Goal: Task Accomplishment & Management: Manage account settings

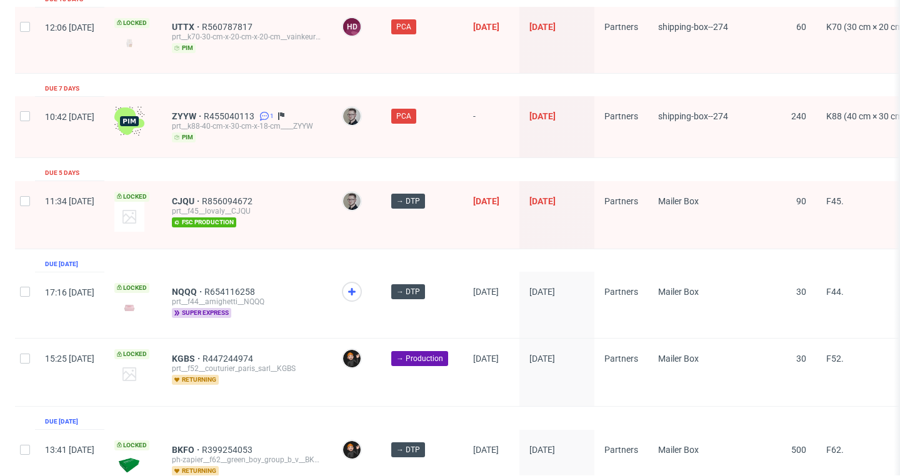
scroll to position [1717, 0]
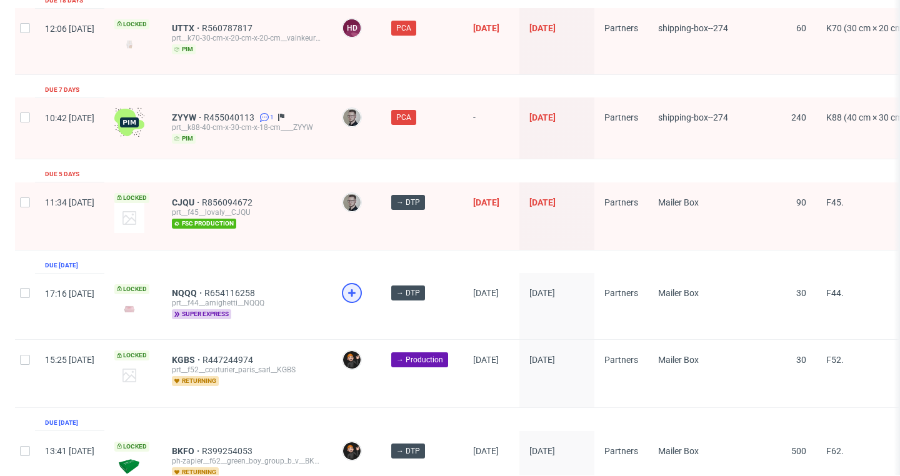
click at [359, 286] on icon at bounding box center [351, 293] width 15 height 15
click at [204, 288] on span "NQQQ" at bounding box center [188, 293] width 32 height 10
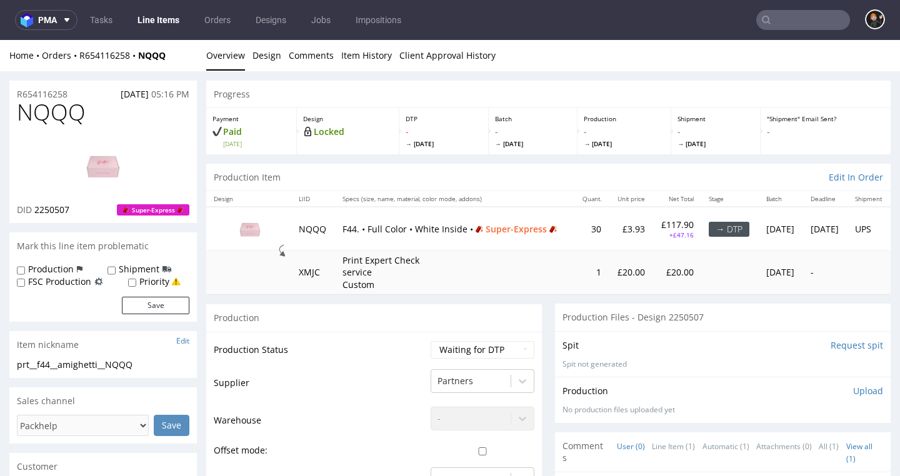
click at [36, 107] on span "NQQQ" at bounding box center [51, 112] width 69 height 25
copy span "NQQQ"
drag, startPoint x: 501, startPoint y: 361, endPoint x: 495, endPoint y: 349, distance: 13.4
click at [502, 361] on td "Waiting for Artwork Waiting for Diecut Waiting for Mockup Waiting for DTP Waiti…" at bounding box center [480, 354] width 107 height 28
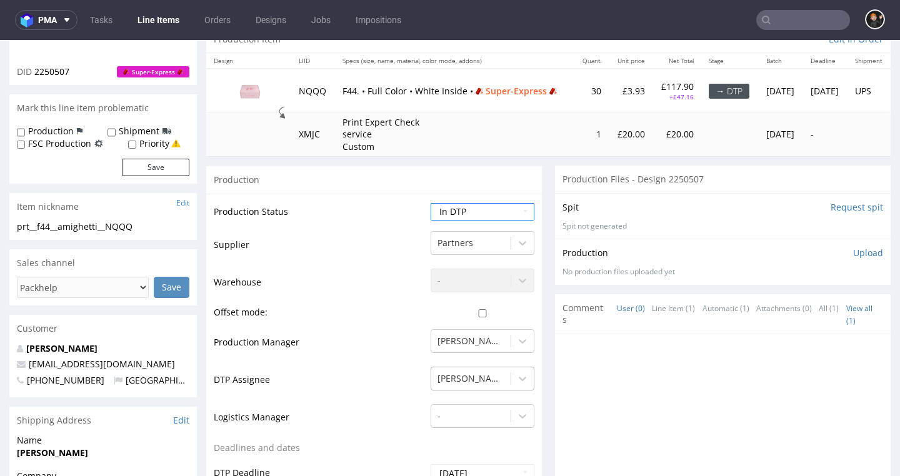
click at [496, 376] on div "[PERSON_NAME]" at bounding box center [483, 375] width 104 height 17
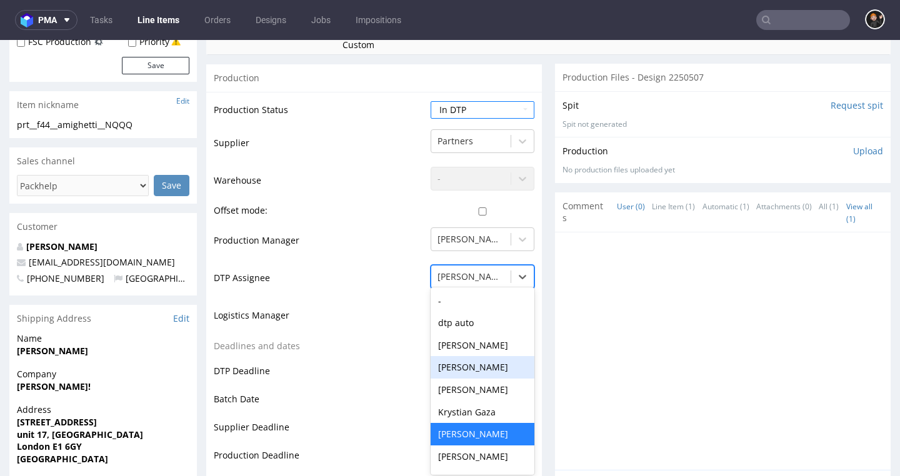
click at [341, 357] on td "Deadlines and dates" at bounding box center [321, 350] width 214 height 23
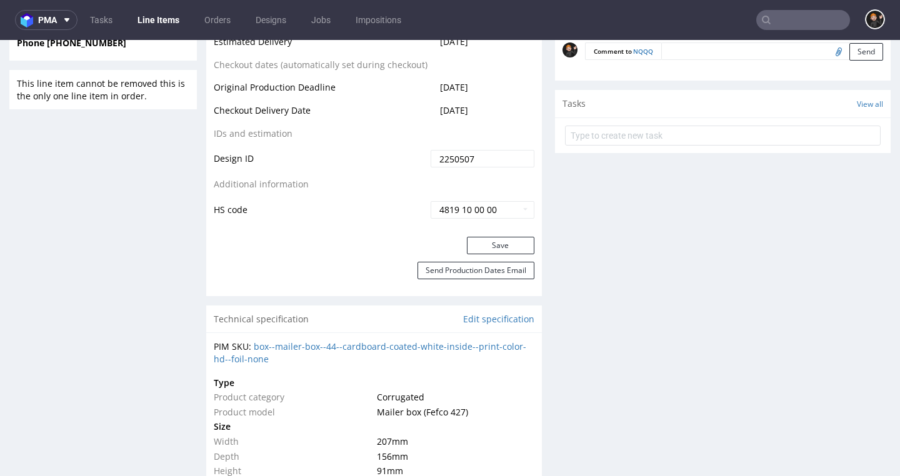
scroll to position [782, 0]
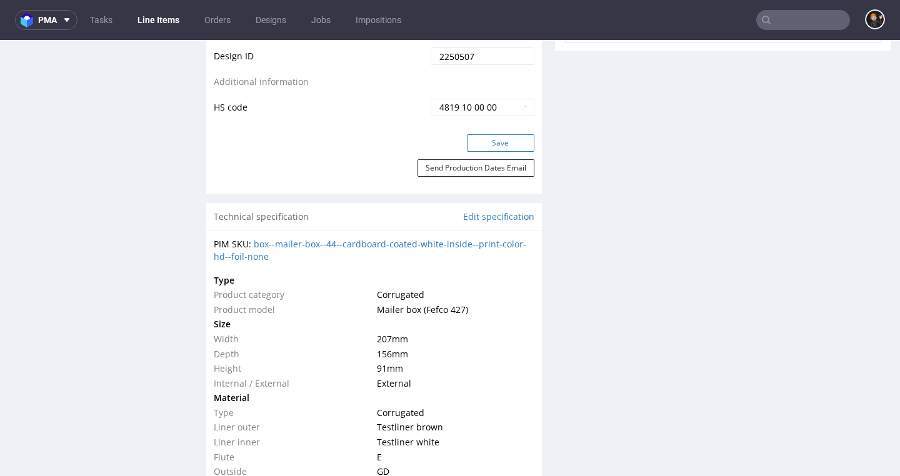
click at [506, 134] on button "Save" at bounding box center [500, 142] width 67 height 17
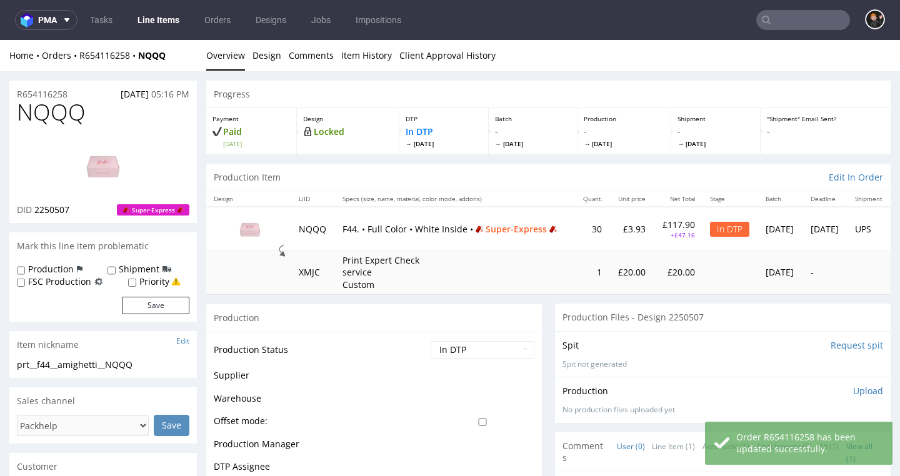
scroll to position [0, 0]
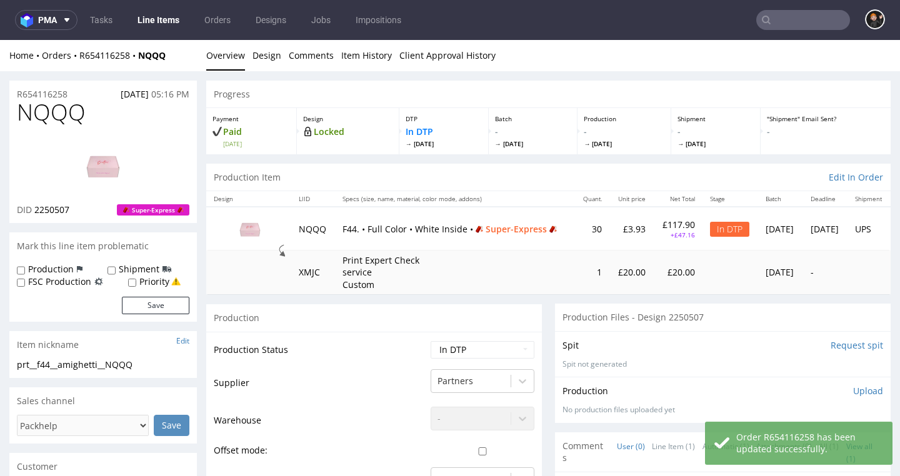
click at [71, 107] on span "NQQQ" at bounding box center [51, 112] width 69 height 25
copy span "NQQQ"
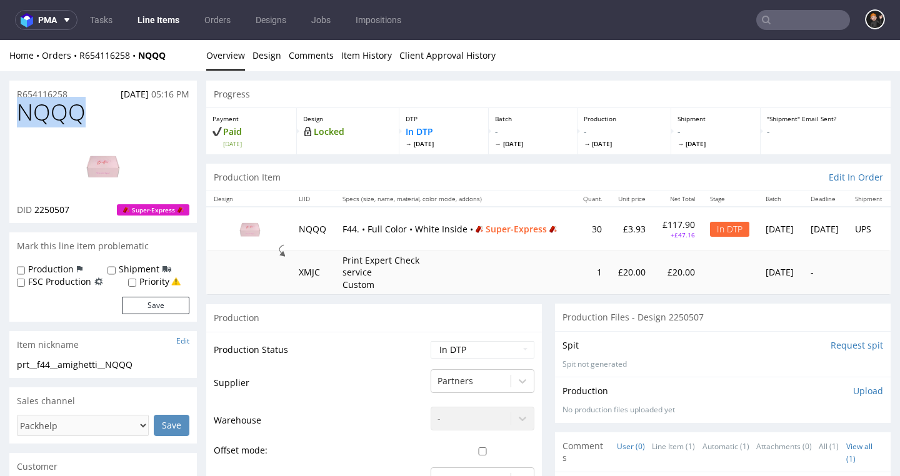
click at [89, 162] on img at bounding box center [103, 165] width 100 height 56
select select "dtp_ca_needed"
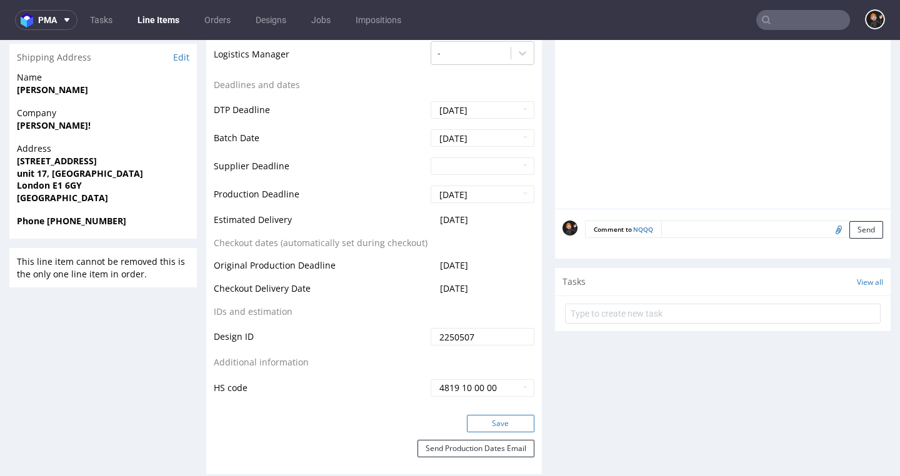
click at [502, 415] on button "Save" at bounding box center [500, 423] width 67 height 17
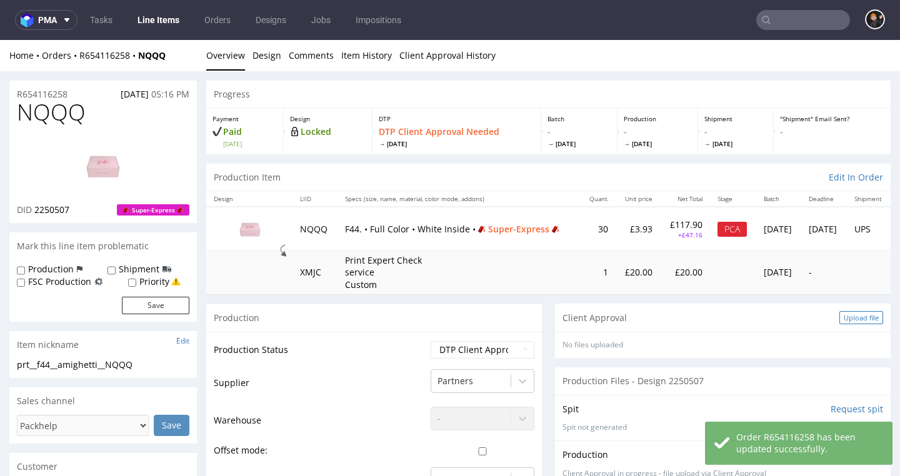
click at [852, 312] on div "Upload file" at bounding box center [861, 317] width 44 height 13
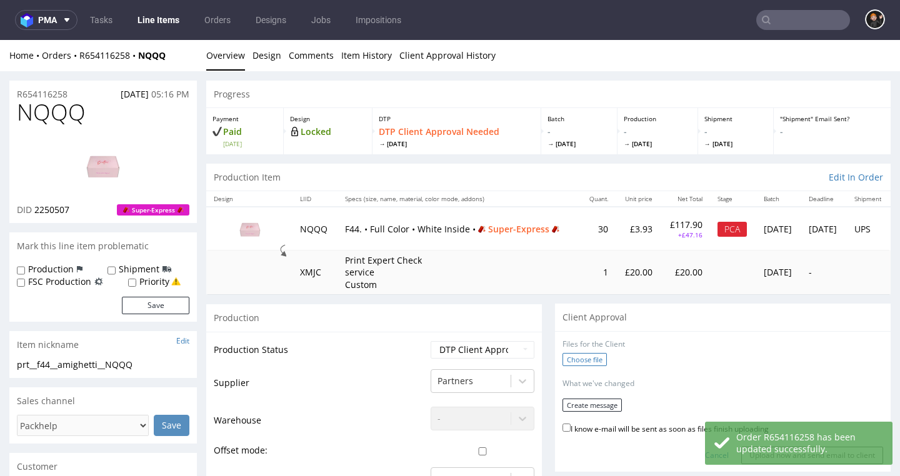
click at [601, 357] on label "Choose file" at bounding box center [584, 359] width 44 height 13
click at [0, 40] on input "Choose file" at bounding box center [0, 40] width 0 height 0
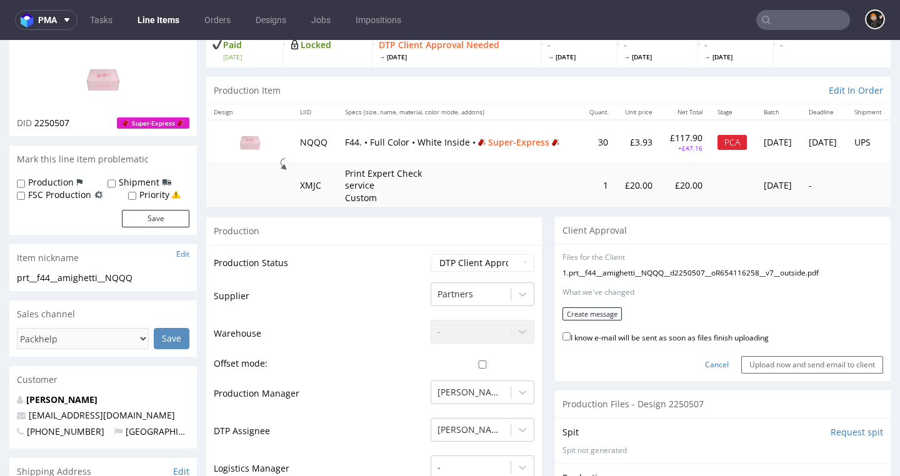
scroll to position [88, 0]
click at [614, 333] on label "I know e-mail will be sent as soon as files finish uploading" at bounding box center [665, 336] width 206 height 14
click at [571, 333] on input "I know e-mail will be sent as soon as files finish uploading" at bounding box center [566, 335] width 8 height 8
checkbox input "true"
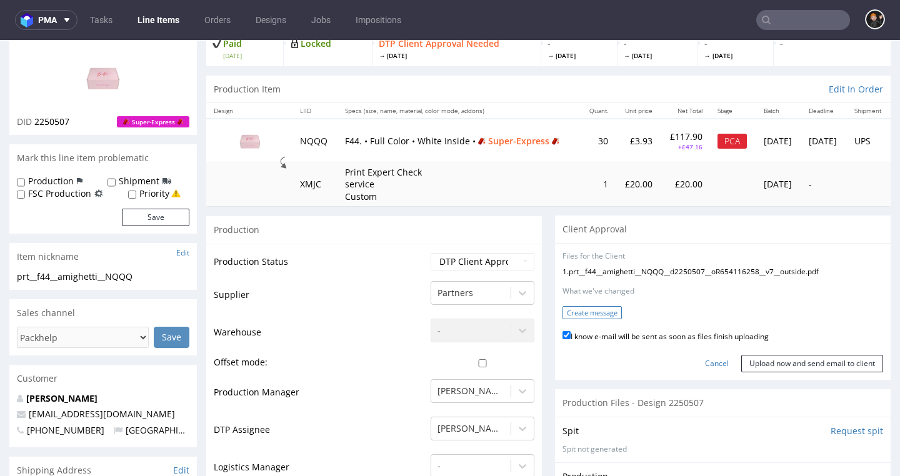
click at [592, 309] on button "Create message" at bounding box center [591, 312] width 59 height 13
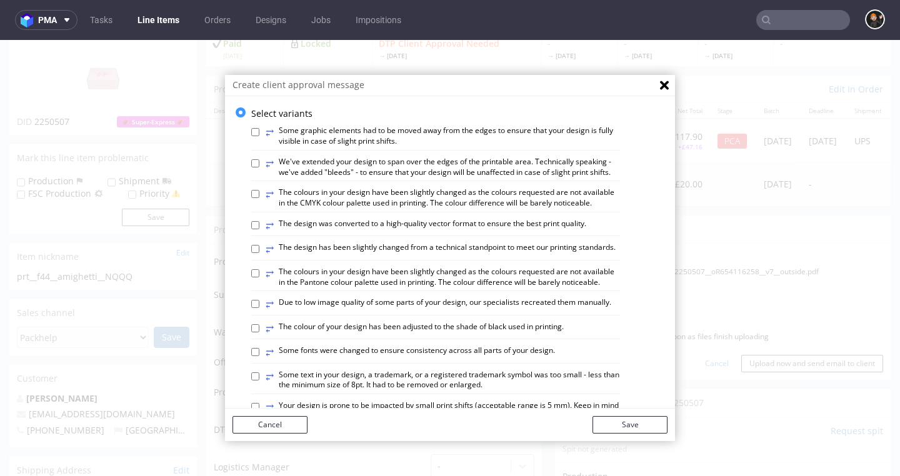
click at [436, 246] on label "⥂ The design has been slightly changed from a technical standpoint to meet our …" at bounding box center [441, 249] width 350 height 14
click at [259, 246] on input "⥂ The design has been slightly changed from a technical standpoint to meet our …" at bounding box center [255, 249] width 8 height 8
checkbox input "true"
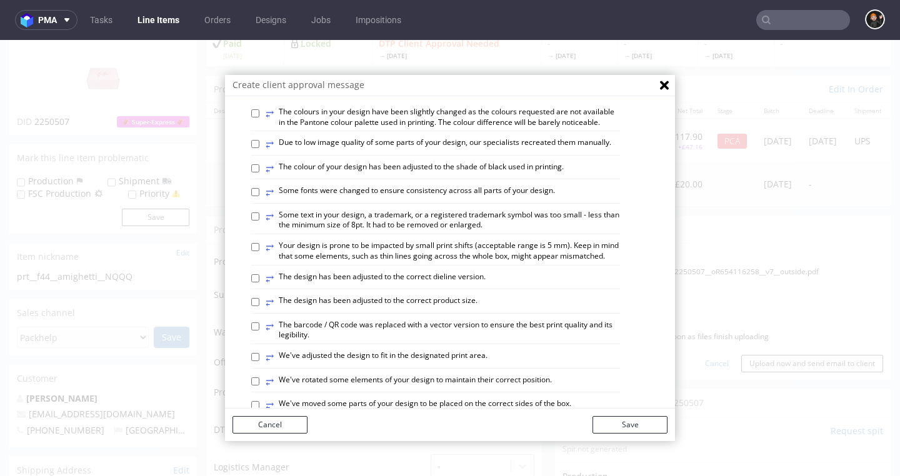
scroll to position [193, 0]
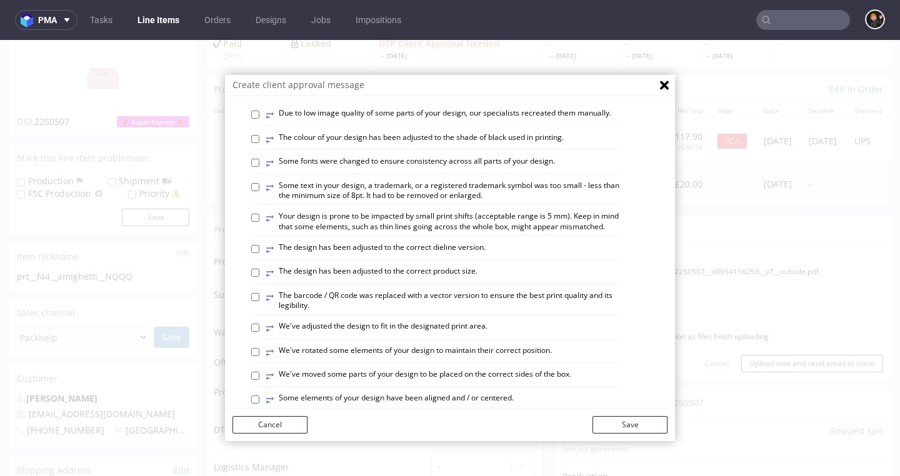
drag, startPoint x: 444, startPoint y: 241, endPoint x: 447, endPoint y: 288, distance: 47.6
click at [444, 242] on label "⥂ The design has been adjusted to the correct dieline version." at bounding box center [376, 249] width 220 height 14
click at [259, 245] on input "⥂ The design has been adjusted to the correct dieline version." at bounding box center [255, 249] width 8 height 8
checkbox input "true"
drag, startPoint x: 472, startPoint y: 384, endPoint x: 491, endPoint y: 388, distance: 18.6
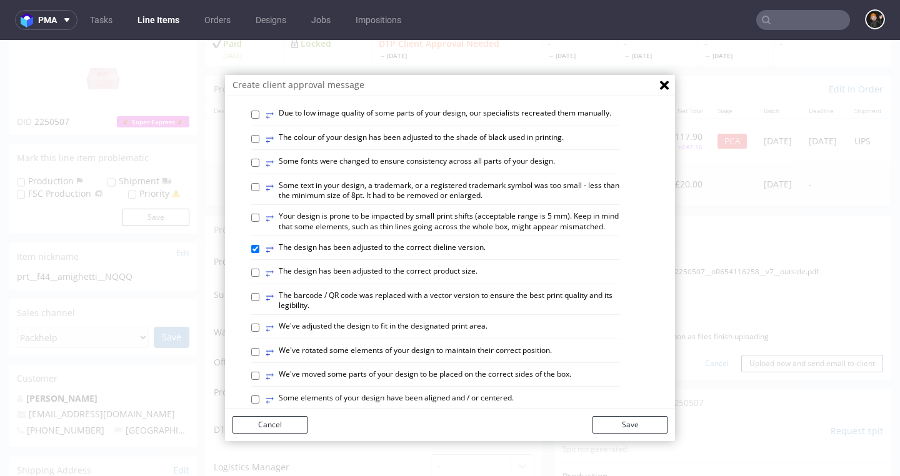
click at [472, 393] on label "⥂ Some elements of your design have been aligned and / or centered." at bounding box center [390, 400] width 248 height 14
click at [259, 396] on input "⥂ Some elements of your design have been aligned and / or centered." at bounding box center [255, 400] width 8 height 8
checkbox input "true"
drag, startPoint x: 630, startPoint y: 421, endPoint x: 641, endPoint y: 420, distance: 10.6
click at [630, 421] on button "Save" at bounding box center [629, 424] width 75 height 17
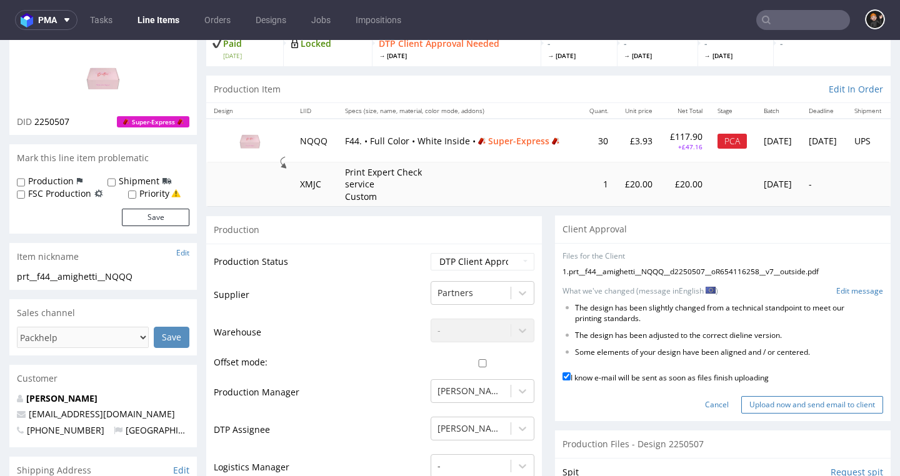
click at [787, 399] on input "Upload now and send email to client" at bounding box center [812, 404] width 142 height 17
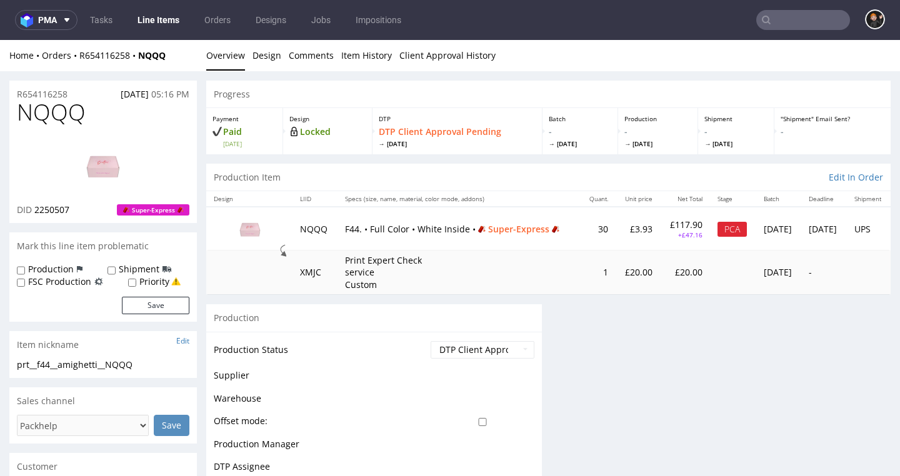
scroll to position [0, 0]
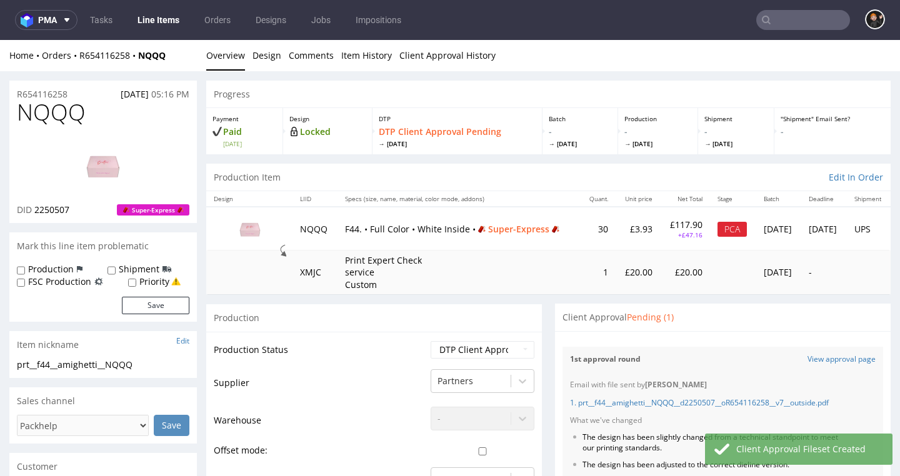
click at [161, 20] on link "Line Items" at bounding box center [158, 20] width 57 height 20
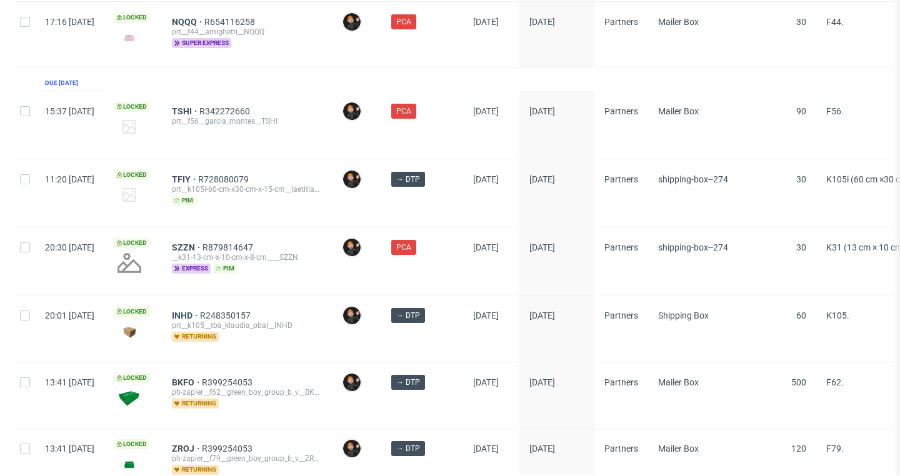
scroll to position [2056, 0]
